Goal: Find specific page/section: Find specific page/section

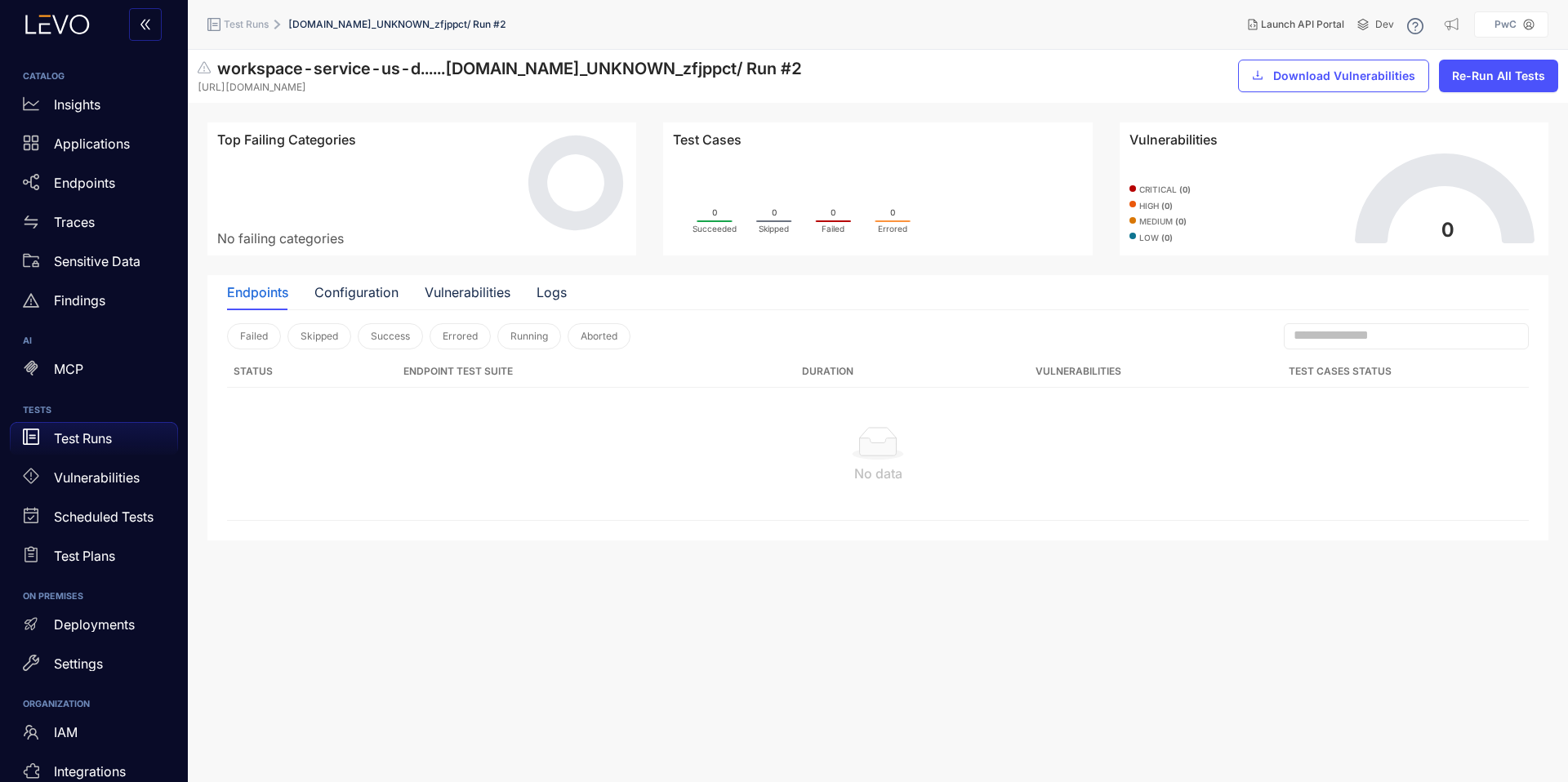
click at [83, 443] on p "Test Runs" at bounding box center [83, 438] width 58 height 15
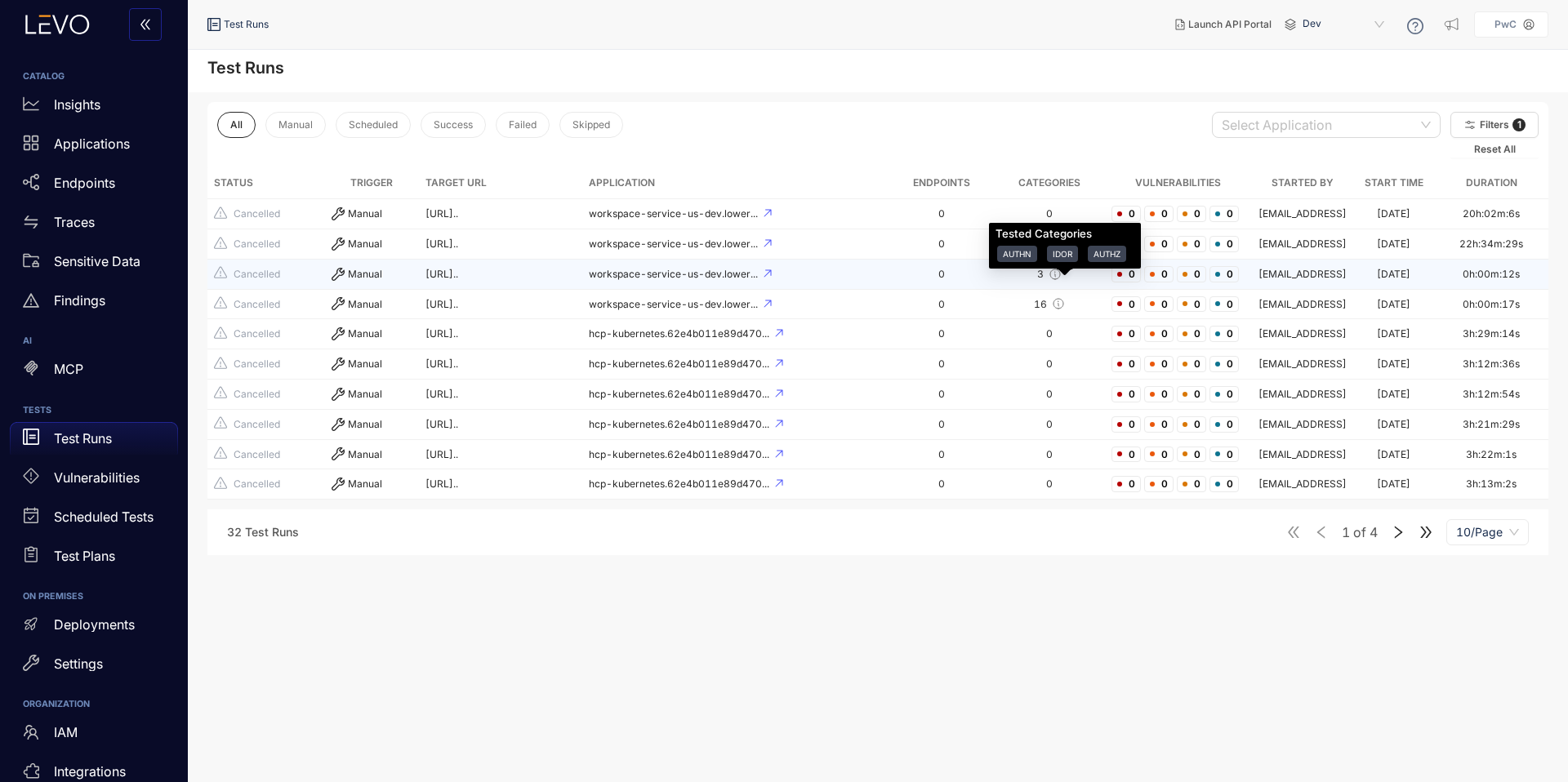
click at [1061, 281] on icon at bounding box center [1055, 274] width 13 height 13
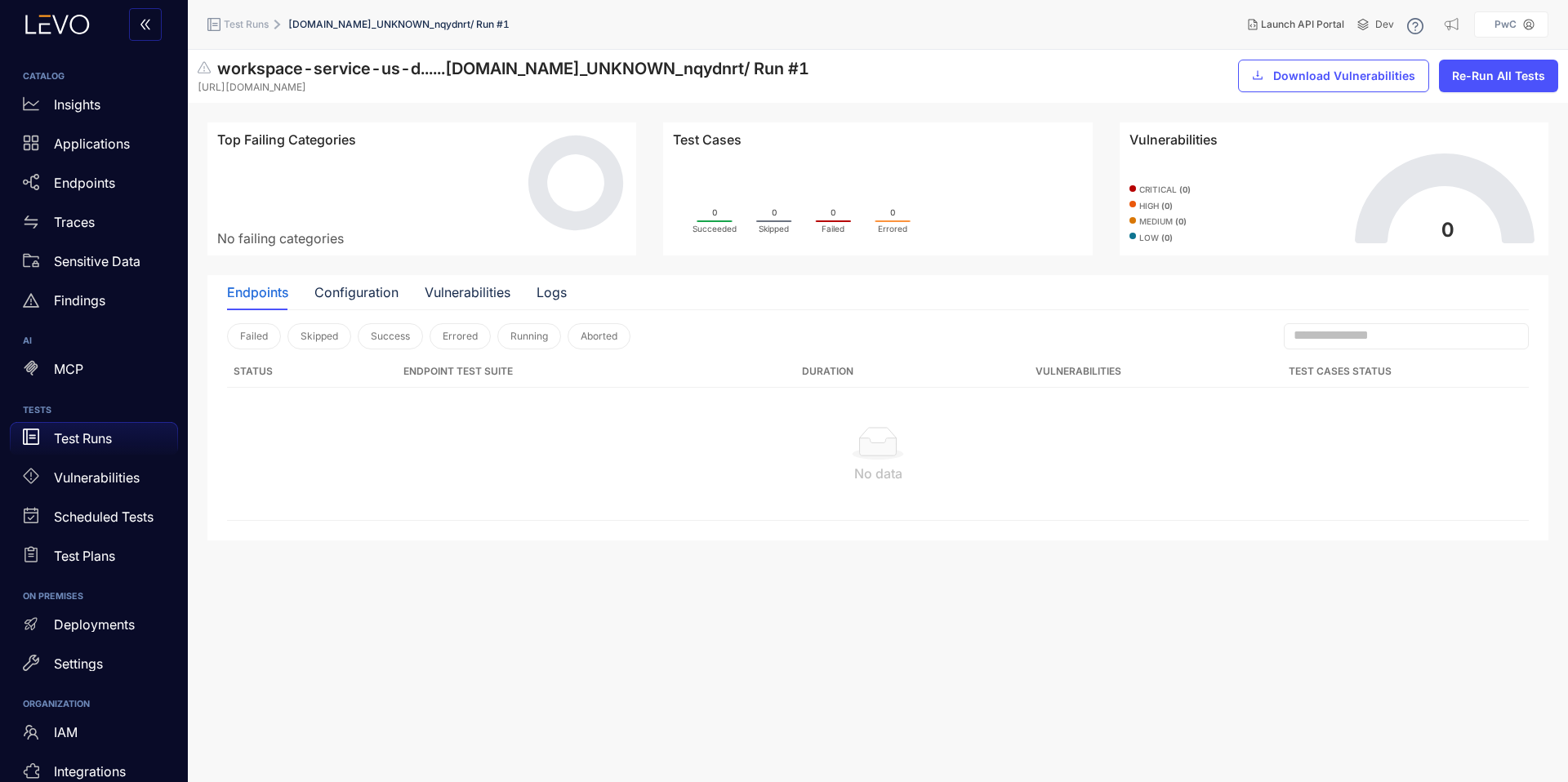
click at [106, 443] on p "Test Runs" at bounding box center [83, 438] width 58 height 15
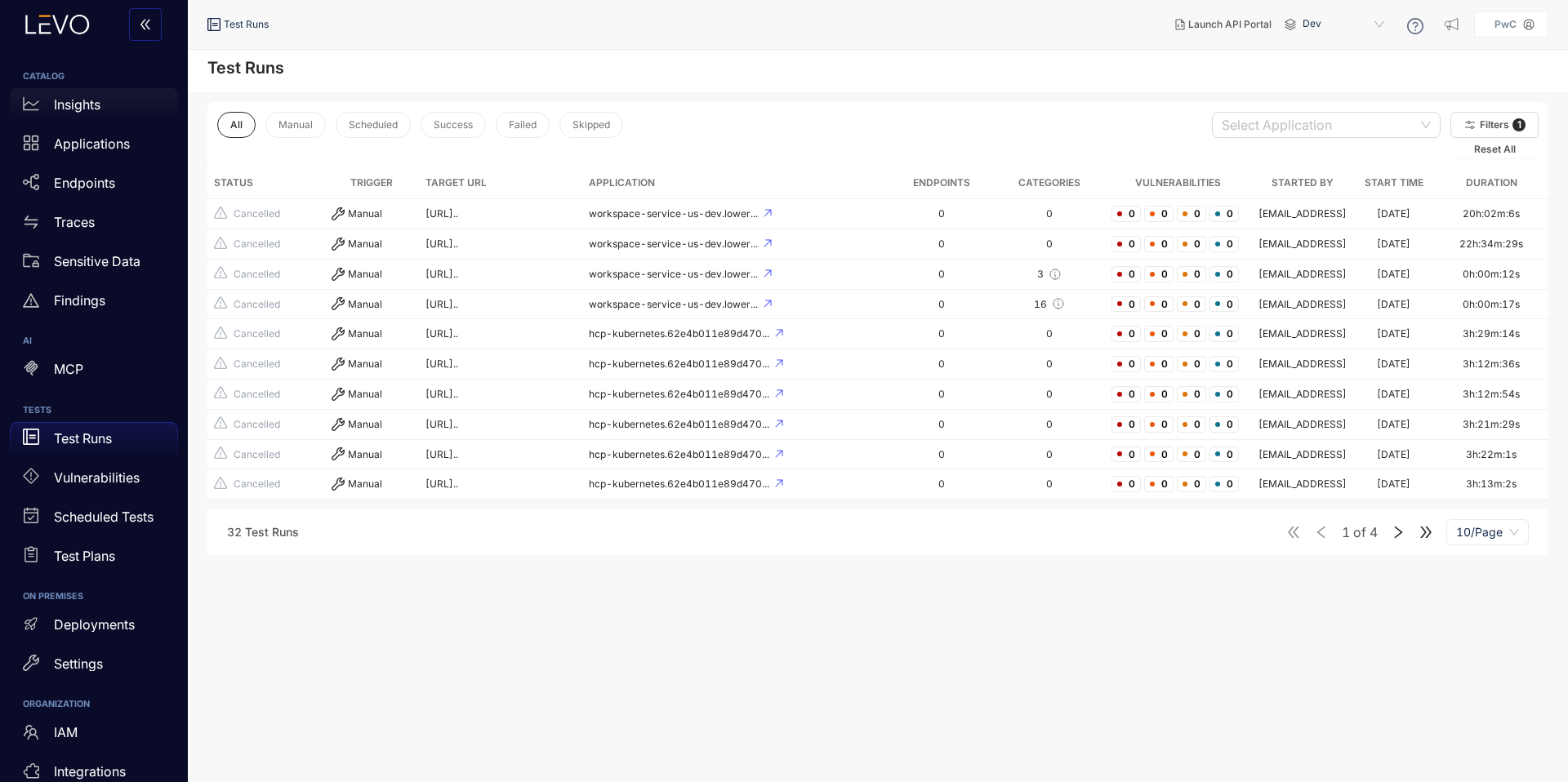
click at [132, 111] on div "Insights" at bounding box center [94, 105] width 169 height 33
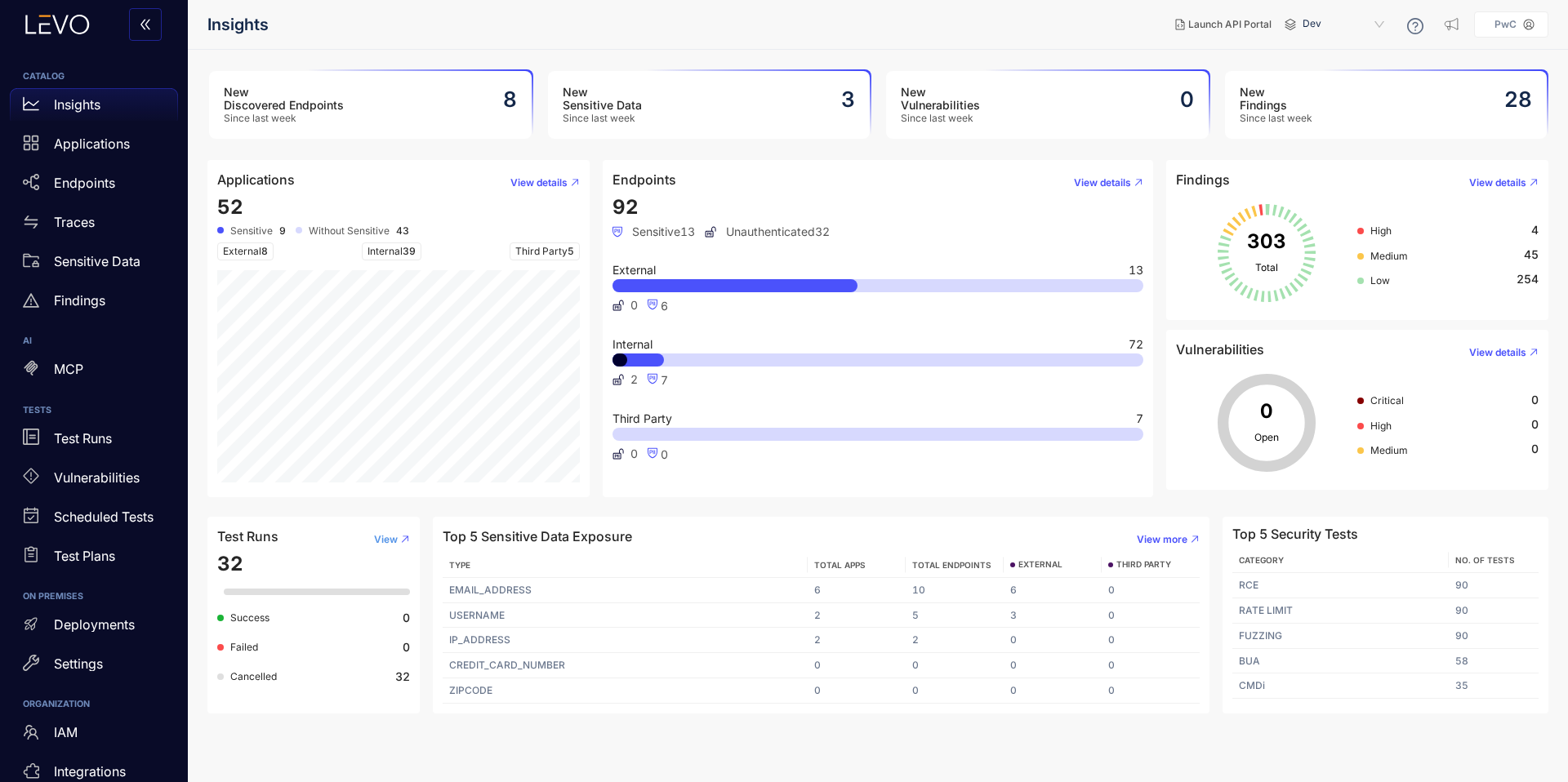
click at [393, 534] on span "View" at bounding box center [386, 539] width 24 height 11
